Goal: Subscribe to service/newsletter

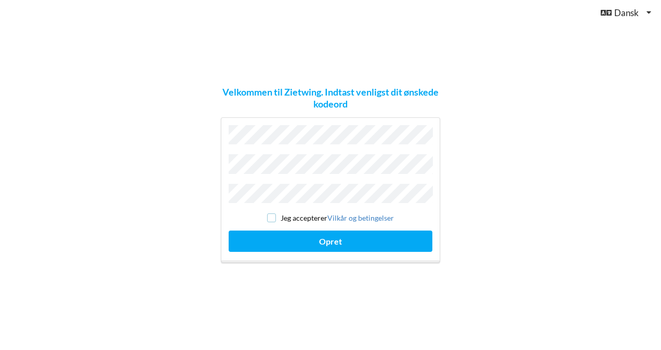
click at [272, 214] on input "checkbox" at bounding box center [271, 218] width 9 height 9
checkbox input "true"
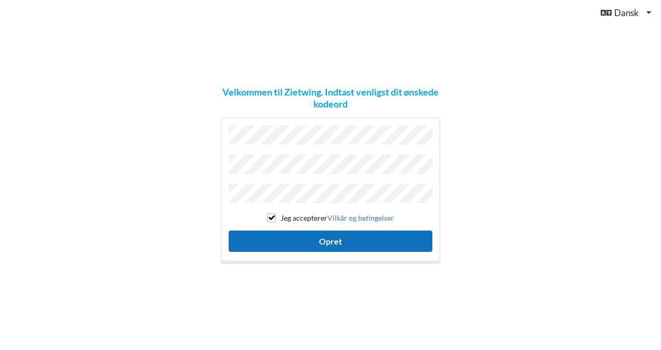
click at [286, 233] on button "Opret" at bounding box center [331, 241] width 204 height 21
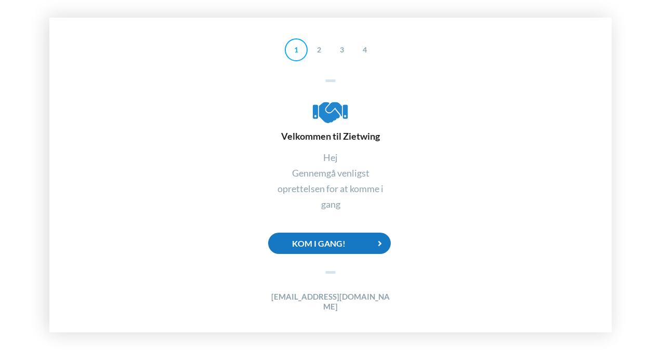
click at [336, 246] on div "Kom i gang!" at bounding box center [329, 243] width 123 height 21
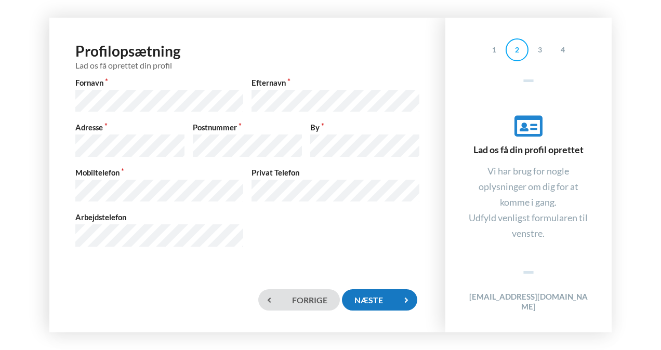
click at [367, 302] on div "Næste" at bounding box center [379, 299] width 75 height 21
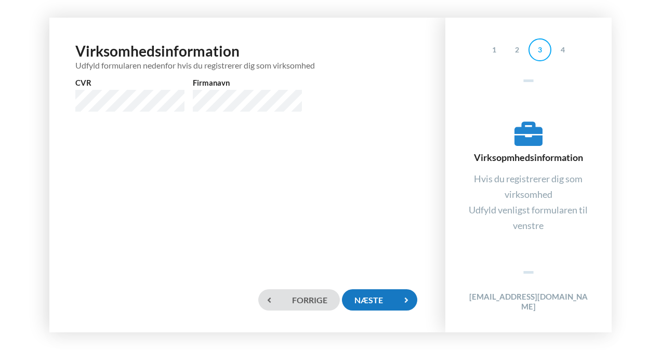
click at [367, 302] on div "Næste" at bounding box center [379, 299] width 75 height 21
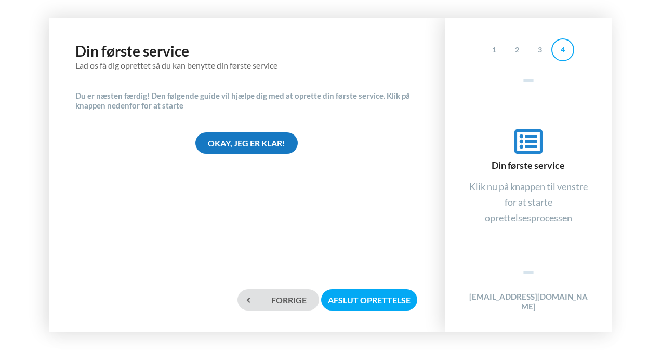
click at [263, 147] on div "Okay, jeg er klar!" at bounding box center [246, 142] width 102 height 21
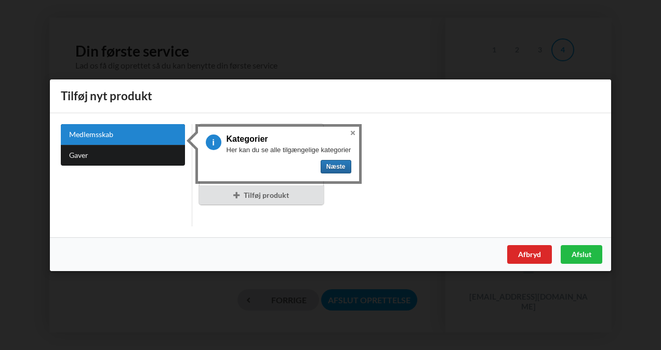
click at [351, 132] on button "Close" at bounding box center [353, 133] width 12 height 12
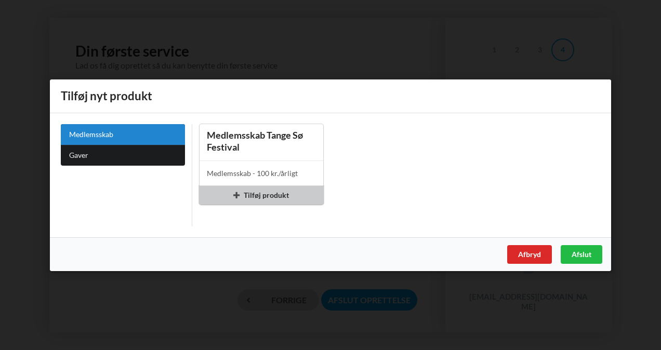
click at [281, 197] on div "Tilføj produkt" at bounding box center [261, 194] width 125 height 19
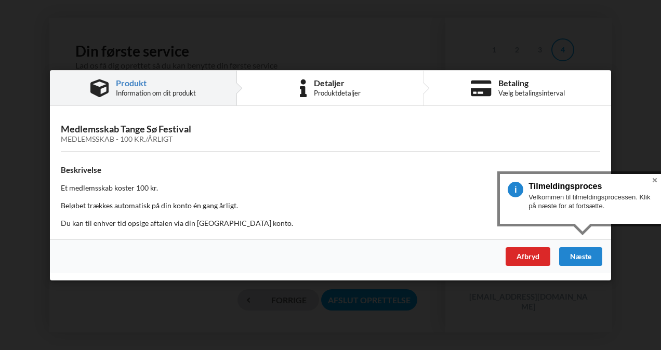
click at [654, 178] on button "Close" at bounding box center [654, 180] width 12 height 12
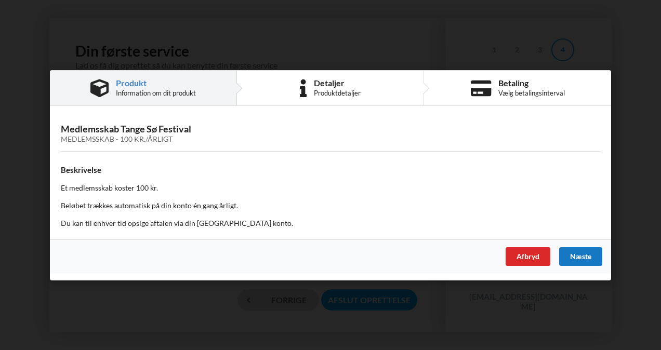
click at [579, 264] on div "Næste" at bounding box center [580, 256] width 43 height 19
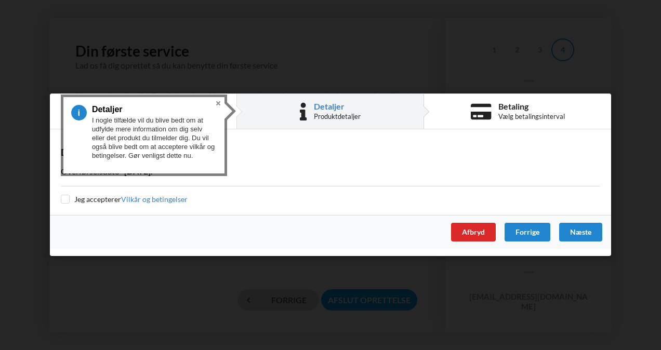
click at [216, 105] on button "Close" at bounding box center [218, 103] width 12 height 12
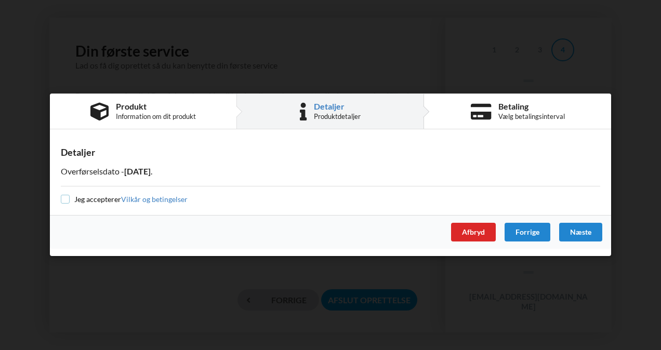
click at [65, 202] on input "checkbox" at bounding box center [65, 199] width 9 height 9
checkbox input "true"
click at [583, 233] on div "Næste" at bounding box center [580, 232] width 43 height 19
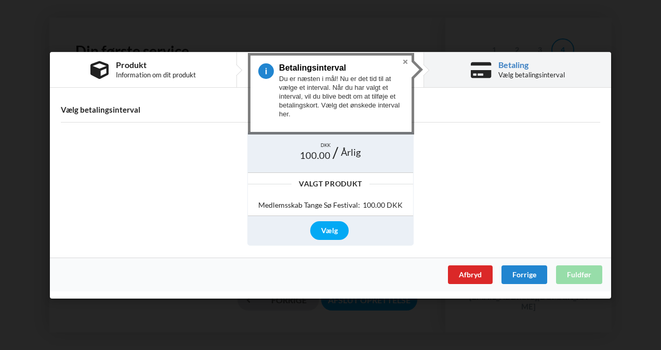
click at [405, 61] on button "Close" at bounding box center [405, 62] width 12 height 12
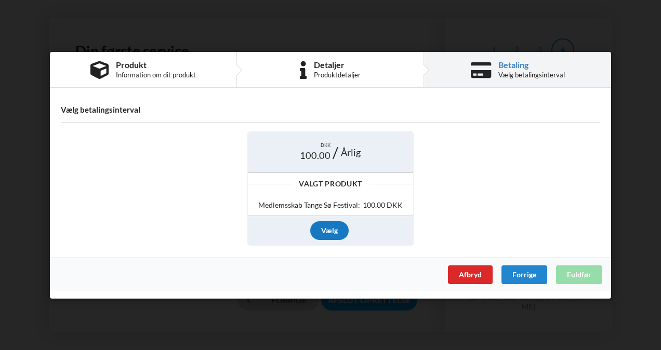
click at [324, 227] on div "Vælg" at bounding box center [329, 230] width 38 height 19
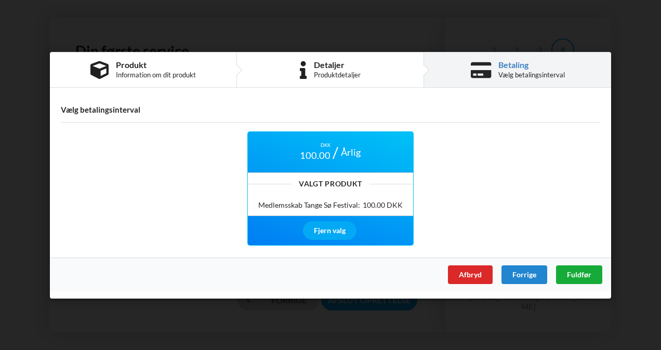
click at [574, 271] on span "Fuldfør" at bounding box center [579, 274] width 24 height 9
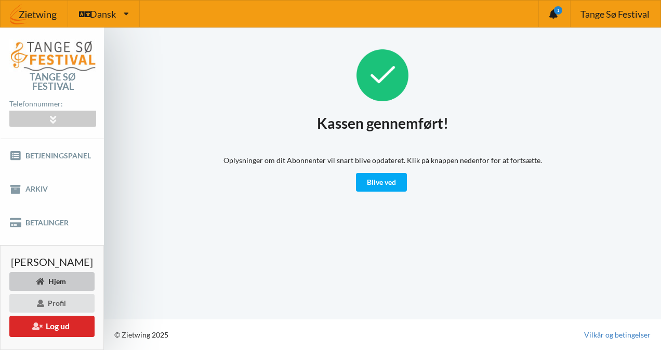
click at [55, 280] on div "Hjem" at bounding box center [51, 281] width 85 height 19
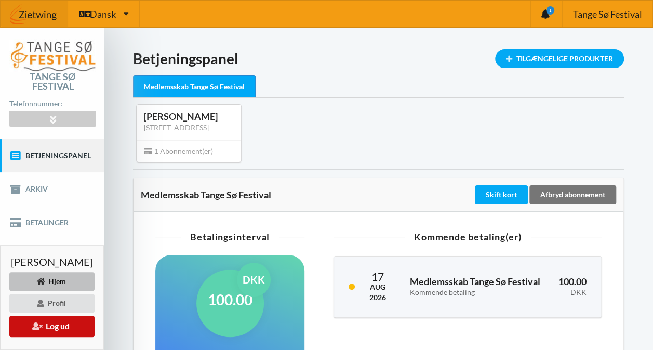
click at [62, 324] on button "Log ud" at bounding box center [51, 326] width 85 height 21
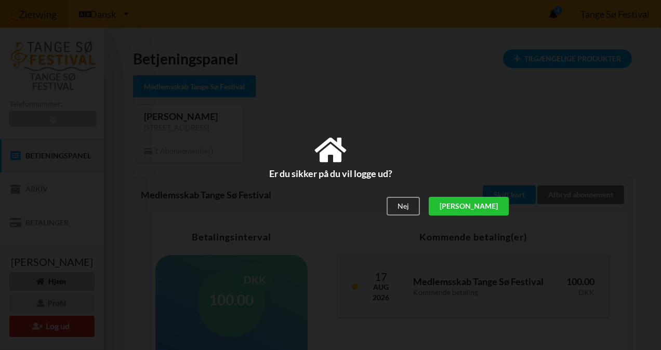
click at [490, 204] on div "[PERSON_NAME]" at bounding box center [469, 206] width 80 height 19
